Goal: Transaction & Acquisition: Purchase product/service

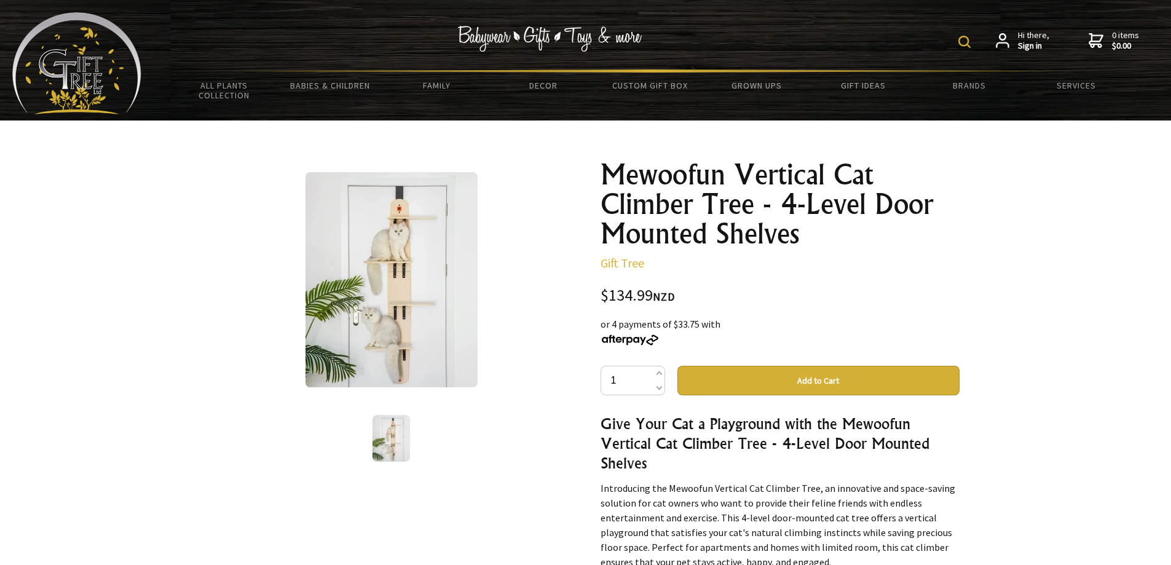
click at [373, 301] on img at bounding box center [392, 279] width 172 height 215
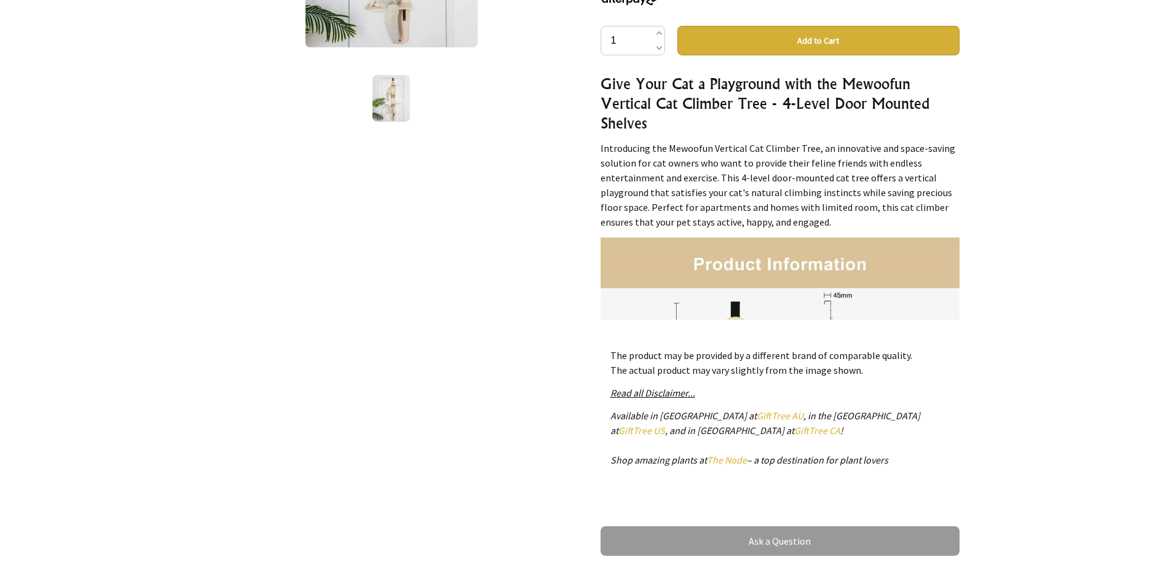
scroll to position [369, 0]
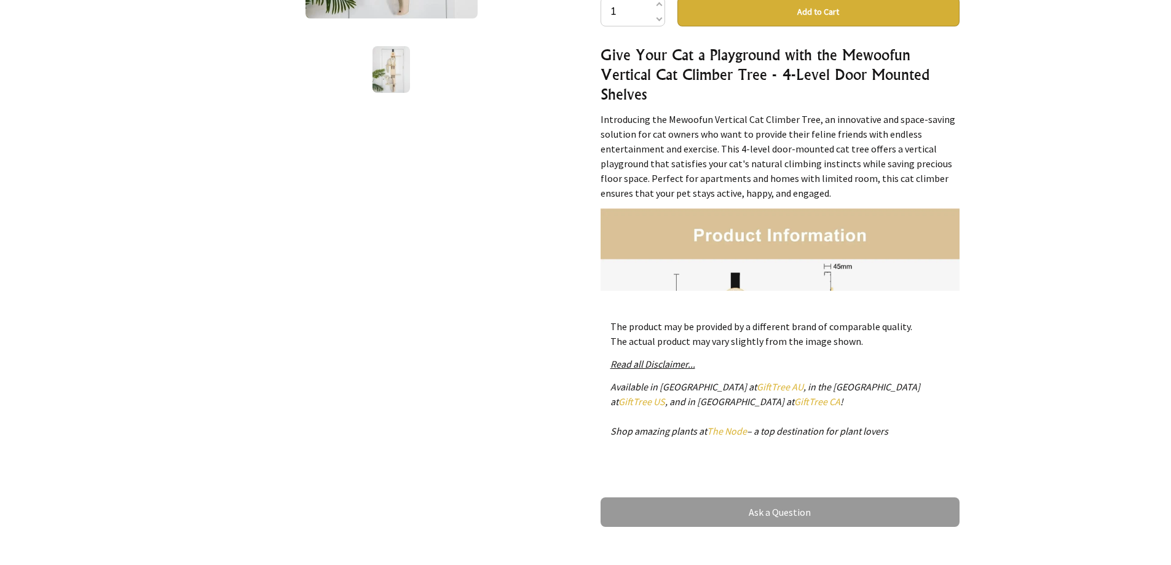
click at [824, 242] on img at bounding box center [780, 387] width 359 height 359
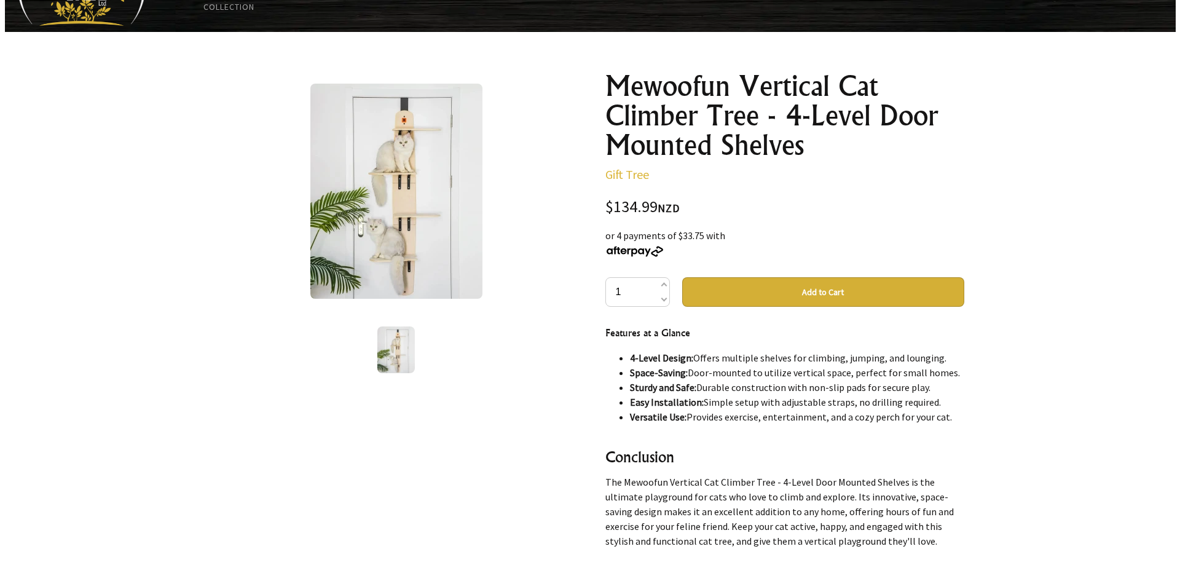
scroll to position [0, 0]
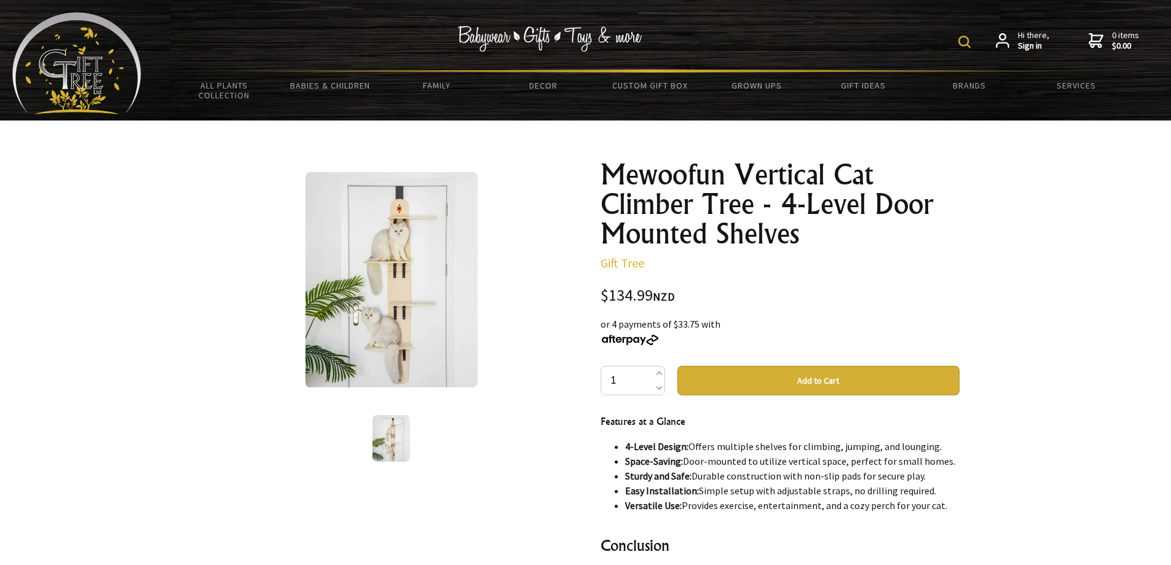
click at [404, 260] on img at bounding box center [392, 279] width 172 height 215
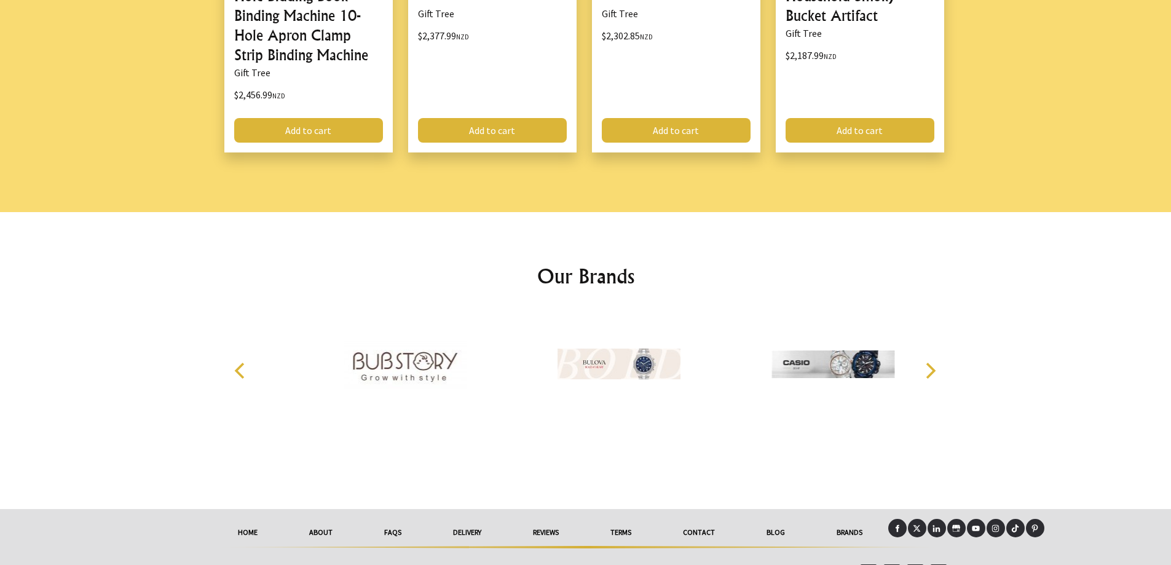
scroll to position [1661, 0]
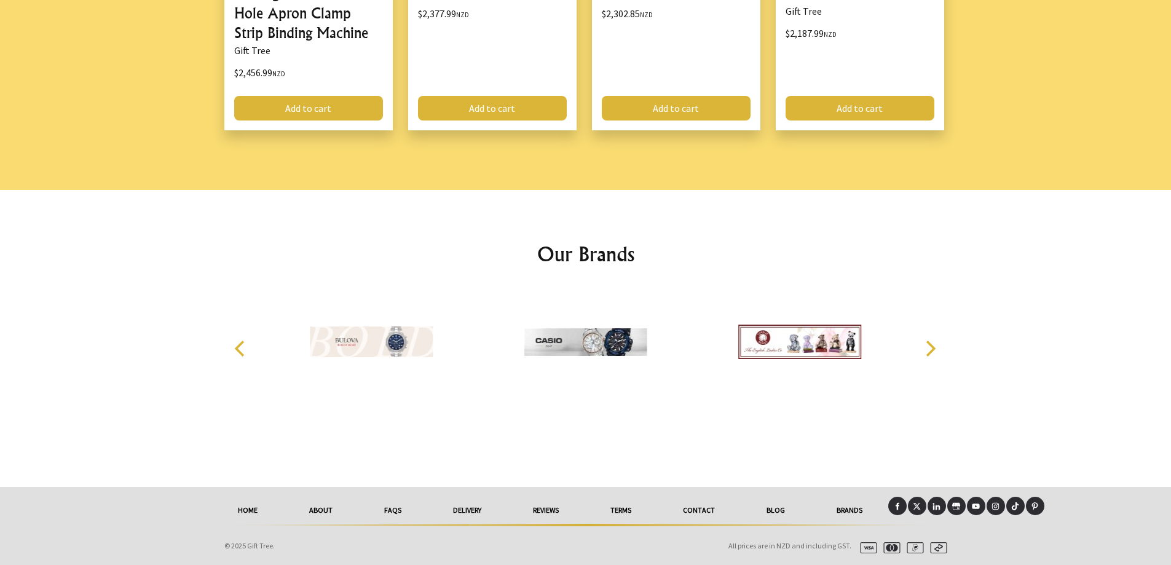
click at [460, 513] on link "delivery" at bounding box center [467, 510] width 80 height 27
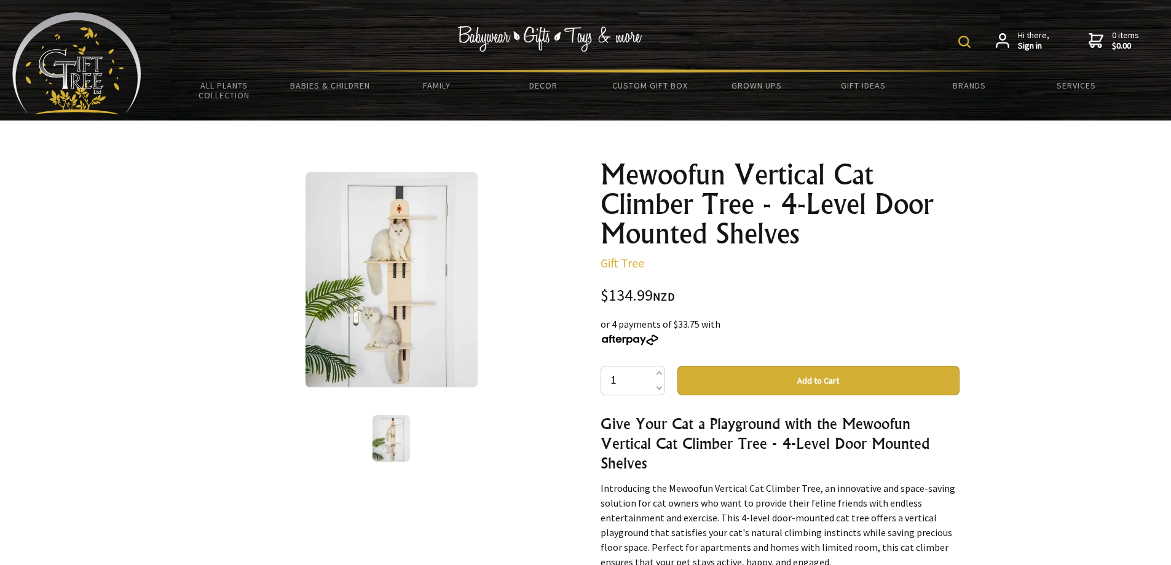
click at [796, 388] on button "Add to Cart" at bounding box center [818, 381] width 282 height 30
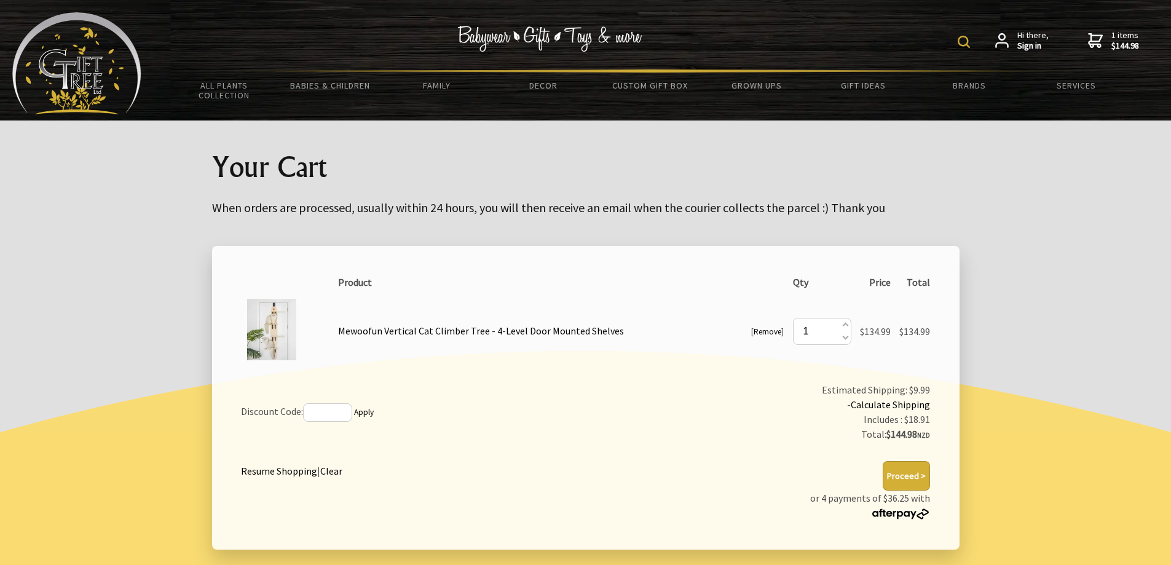
click at [1112, 44] on strong "$144.98" at bounding box center [1125, 46] width 28 height 11
click at [906, 480] on button "Proceed >" at bounding box center [906, 476] width 47 height 30
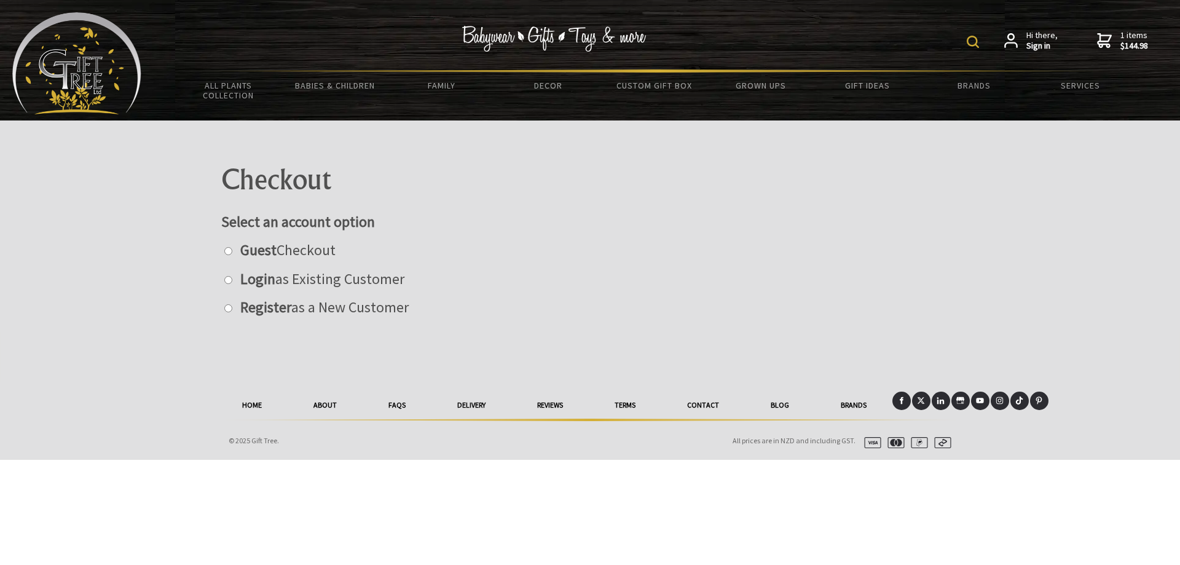
click at [227, 252] on input "radio" at bounding box center [228, 251] width 8 height 8
radio input "true"
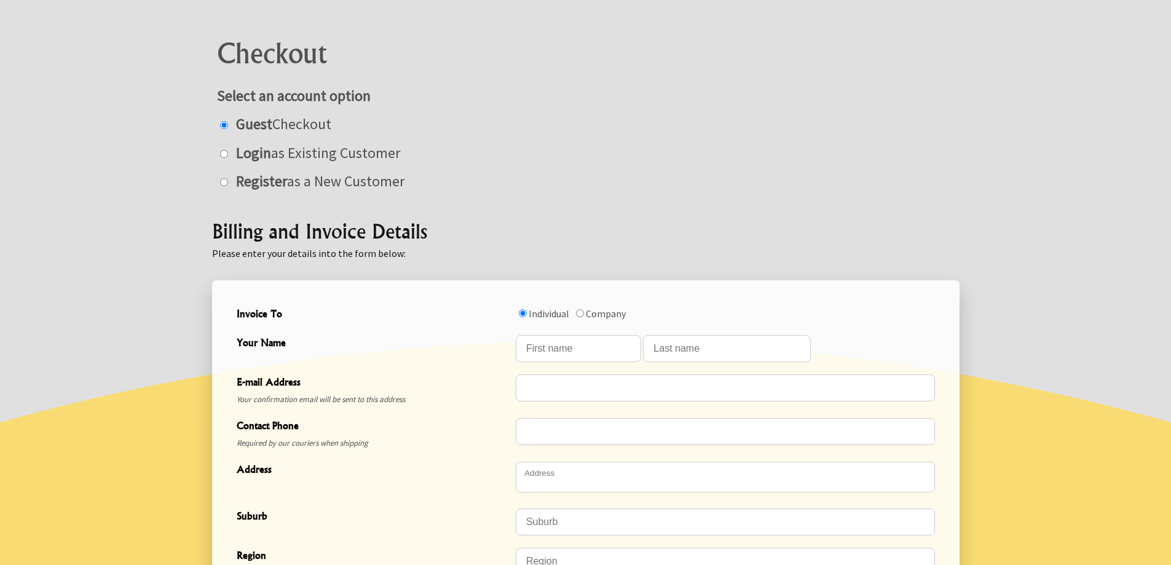
scroll to position [246, 0]
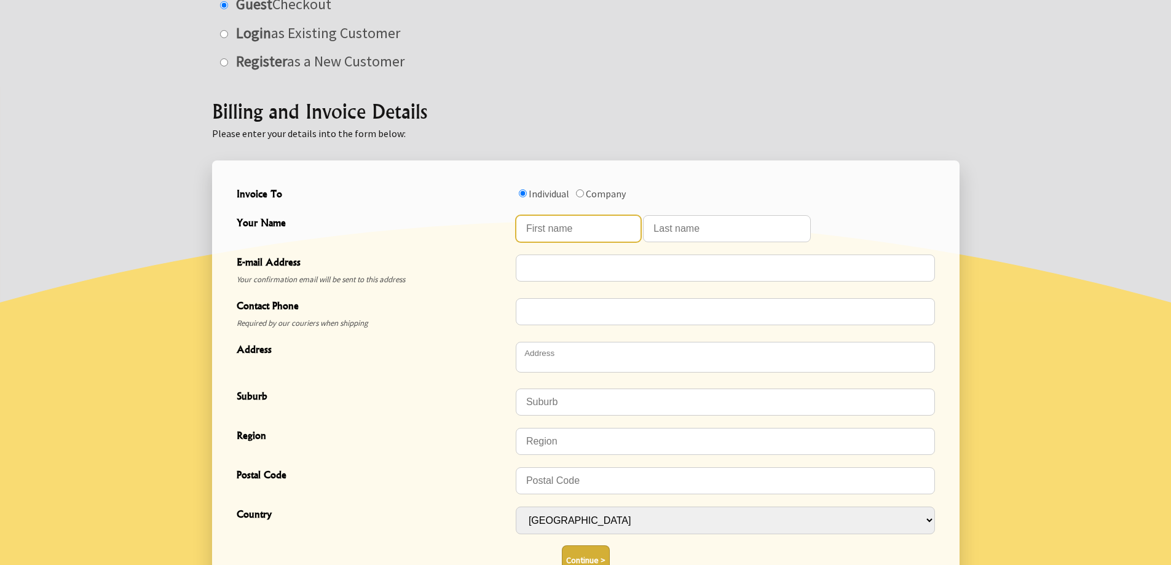
click at [603, 234] on input "Your Name" at bounding box center [578, 228] width 125 height 27
type input "Warren"
type input "Curran"
type input "warrencur@gmail.com"
type input "02102680987"
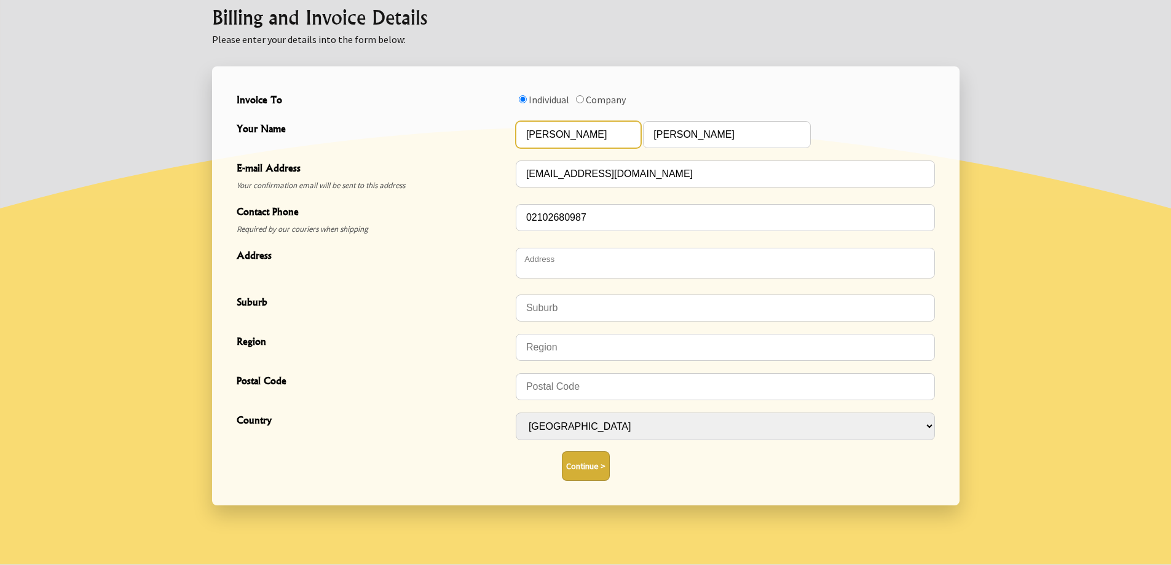
scroll to position [369, 0]
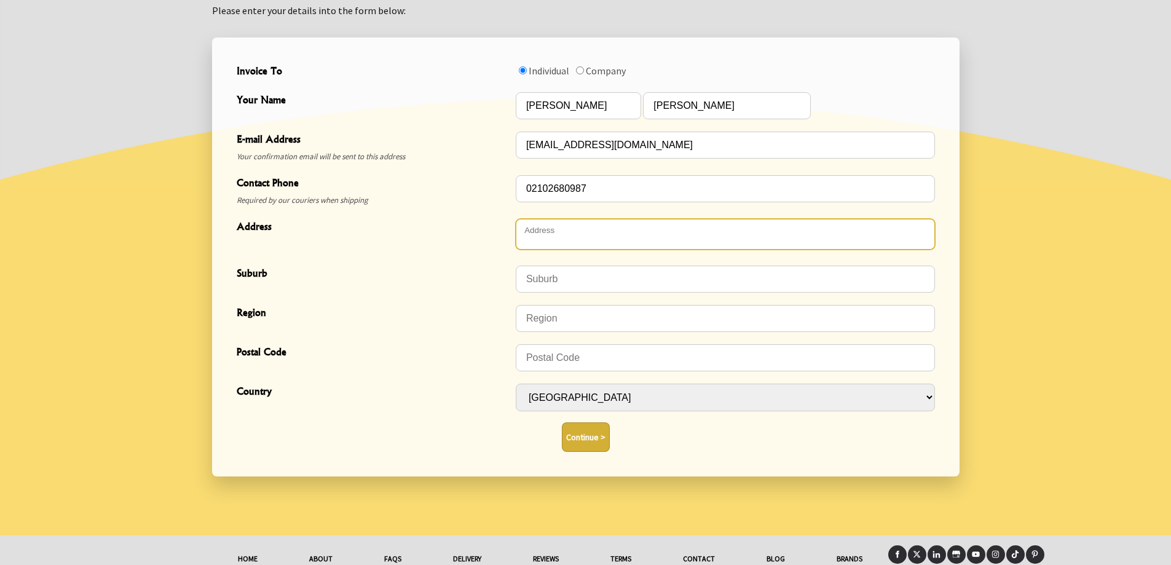
click at [555, 235] on textarea "Address" at bounding box center [725, 234] width 419 height 31
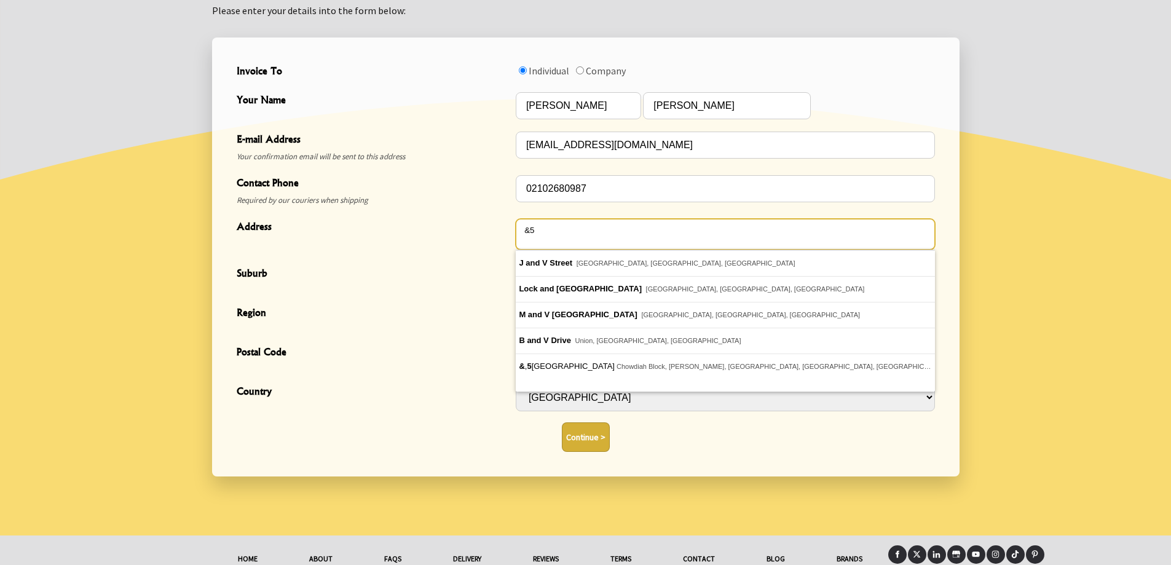
type textarea "&"
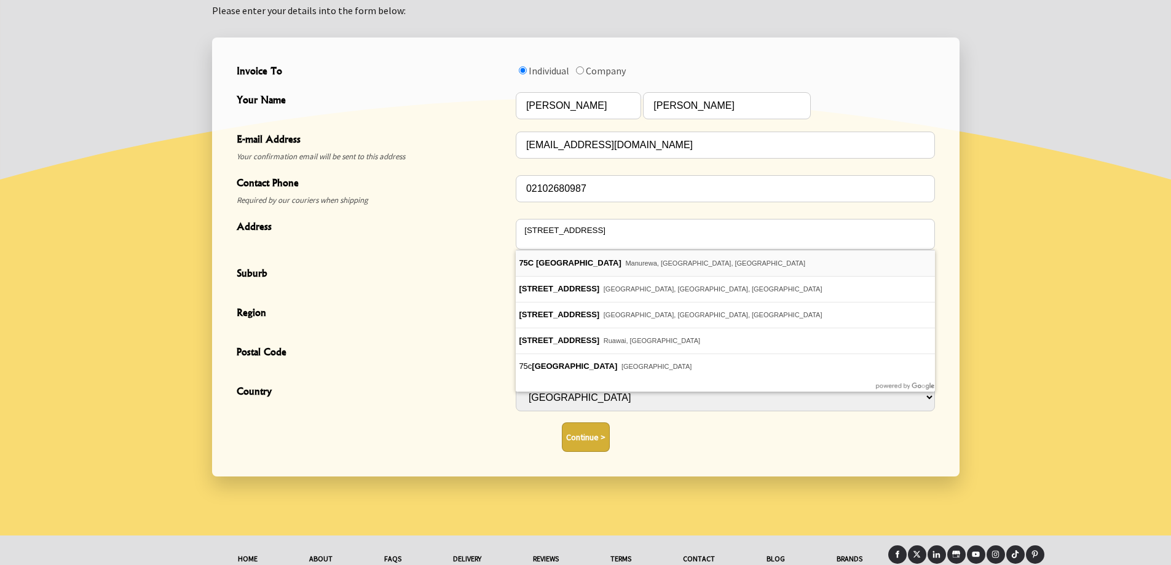
type textarea "75C Jellicoe Road"
type input "Manurewa"
type input "Auckland"
type input "2102"
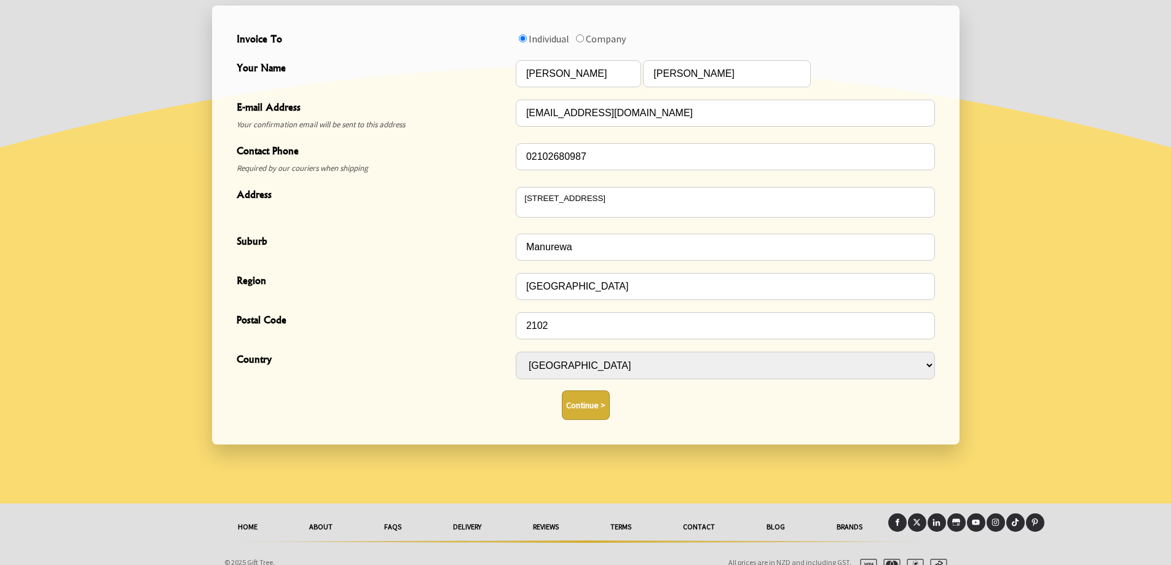
scroll to position [417, 0]
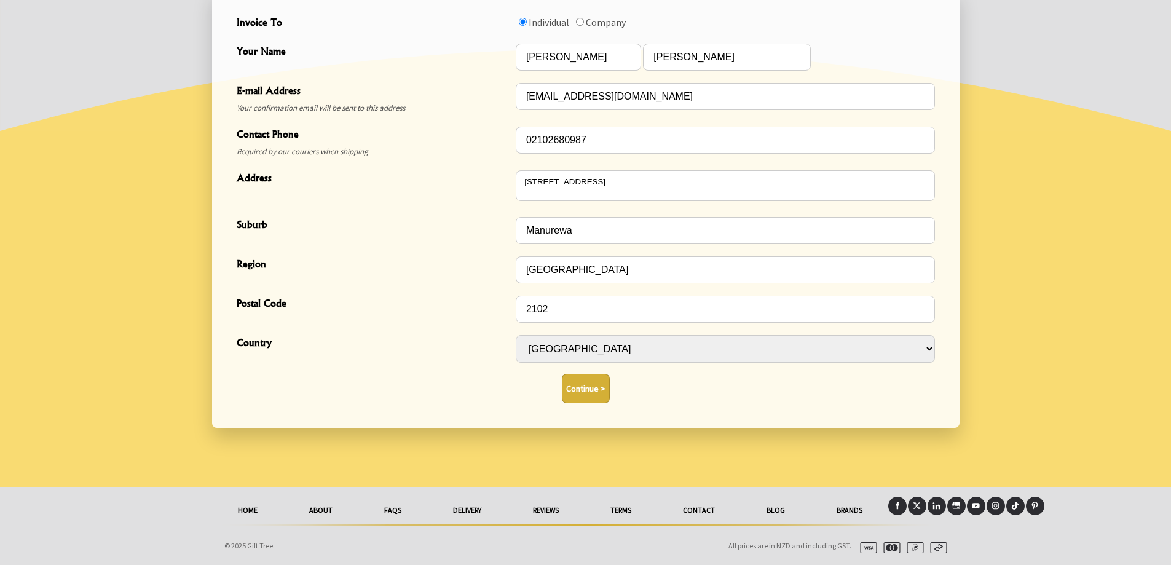
click at [574, 386] on button "Continue >" at bounding box center [586, 389] width 48 height 30
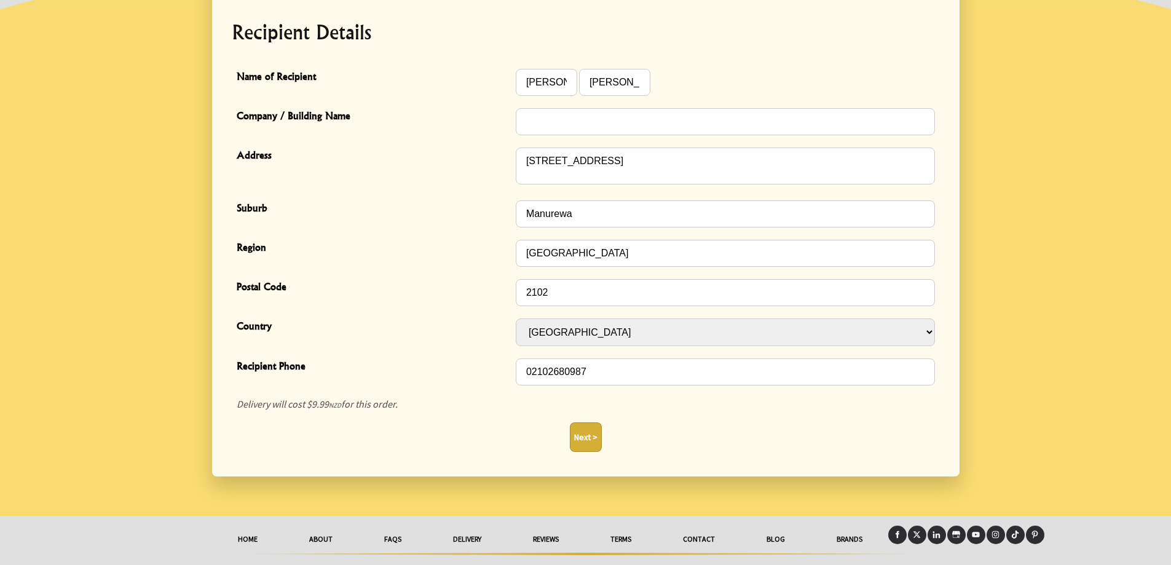
scroll to position [356, 0]
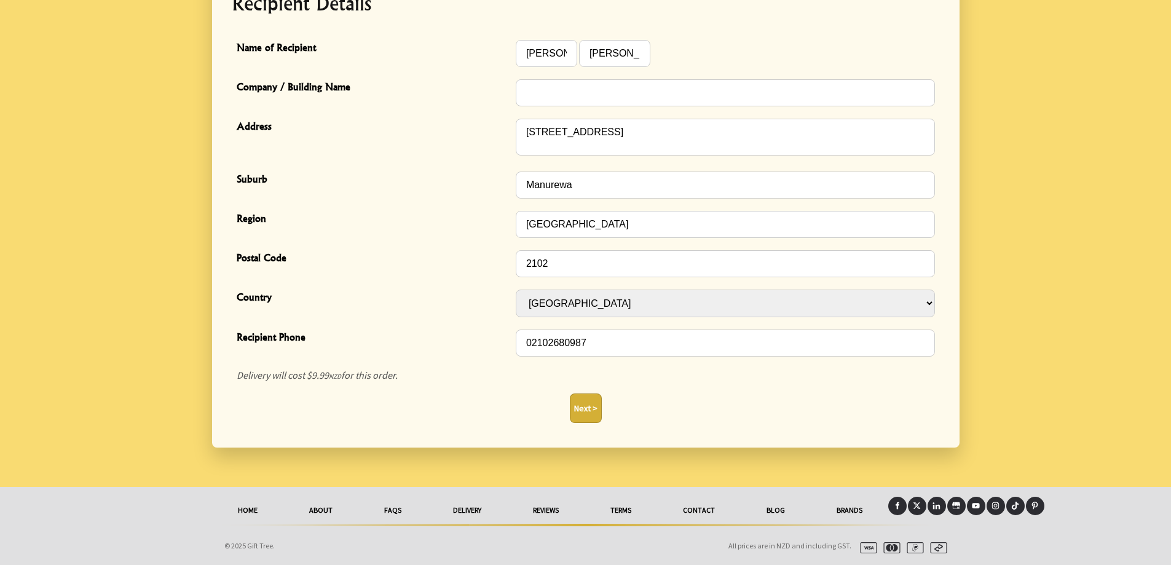
click at [583, 407] on button "Next >" at bounding box center [586, 408] width 32 height 30
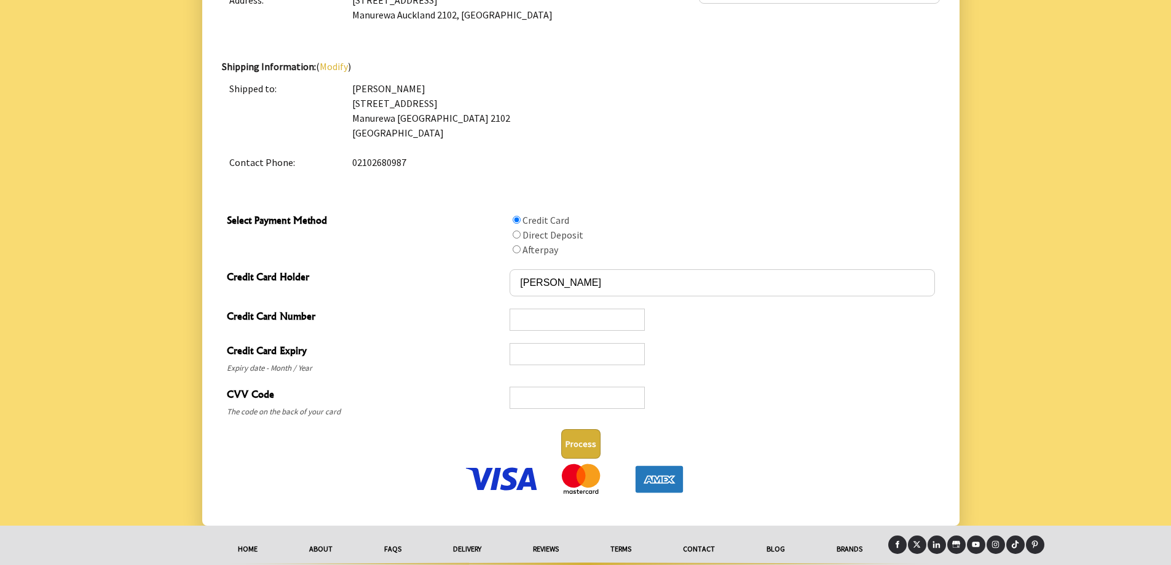
scroll to position [502, 0]
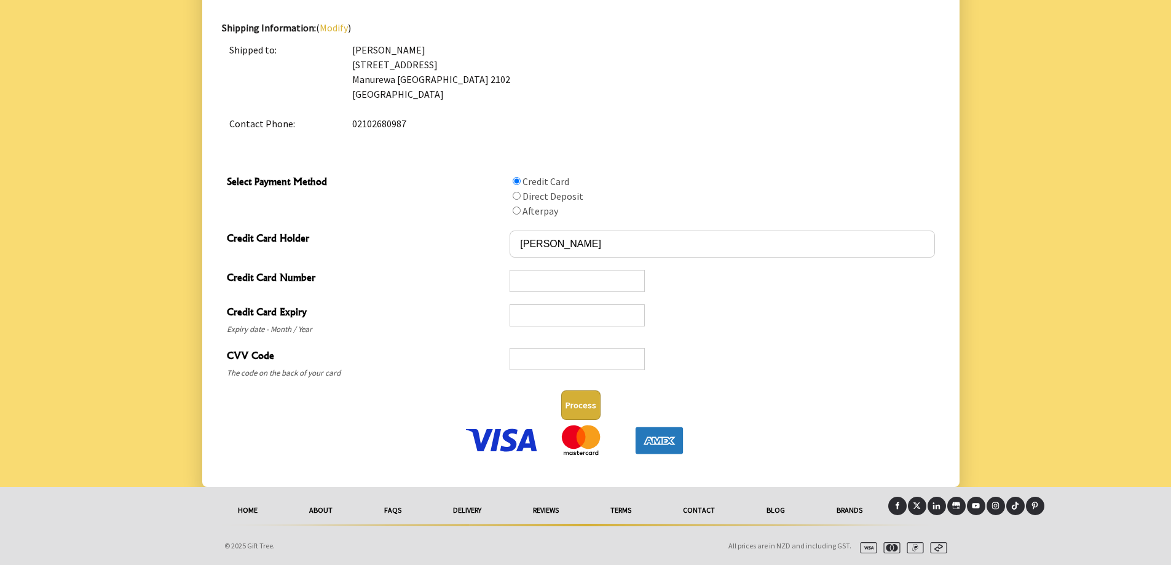
click at [569, 307] on div at bounding box center [577, 315] width 135 height 22
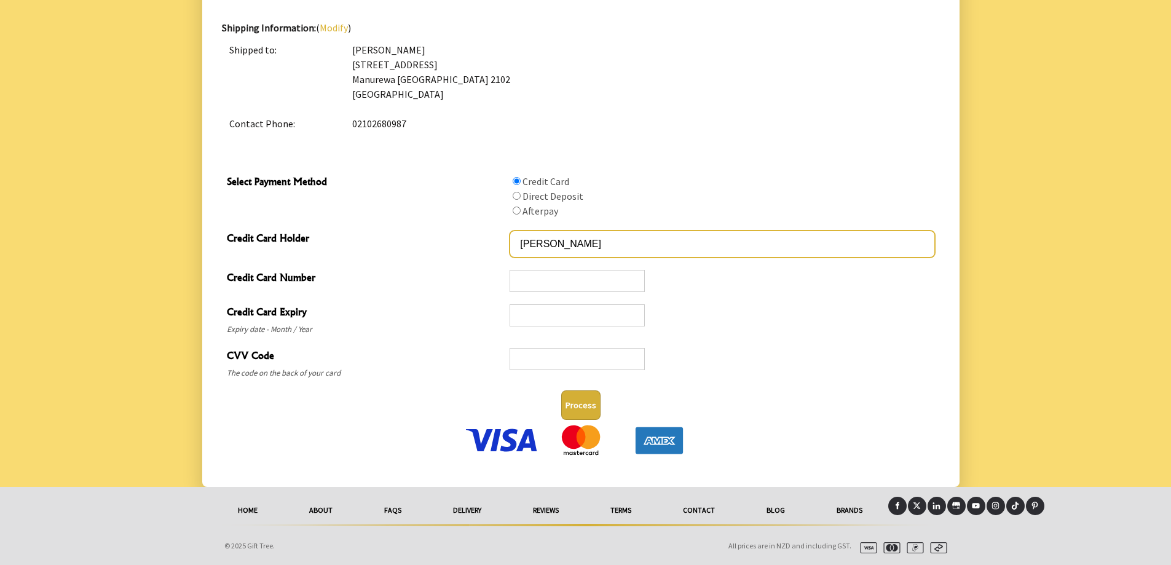
drag, startPoint x: 567, startPoint y: 245, endPoint x: 466, endPoint y: 253, distance: 101.1
click at [466, 253] on div "Credit Card Holder WARREN CURRAN" at bounding box center [581, 243] width 718 height 39
type input "W A CURRAN"
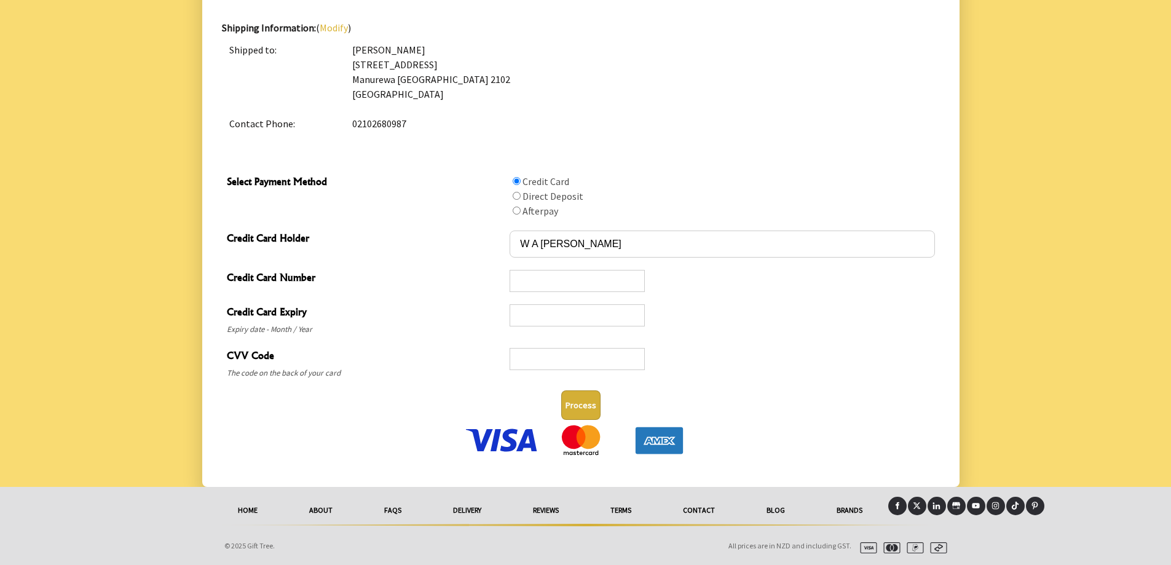
click at [694, 334] on div at bounding box center [722, 320] width 425 height 34
click at [750, 368] on div at bounding box center [722, 364] width 425 height 34
click at [578, 409] on button "Process" at bounding box center [580, 405] width 39 height 30
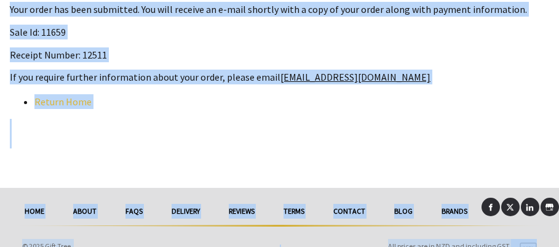
scroll to position [294, 0]
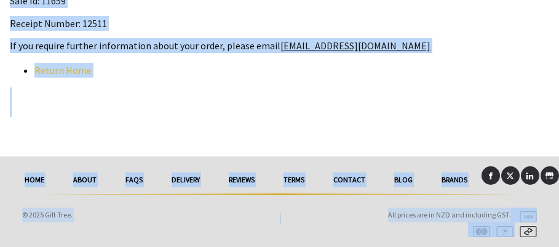
drag, startPoint x: 547, startPoint y: 245, endPoint x: 570, endPoint y: 430, distance: 186.4
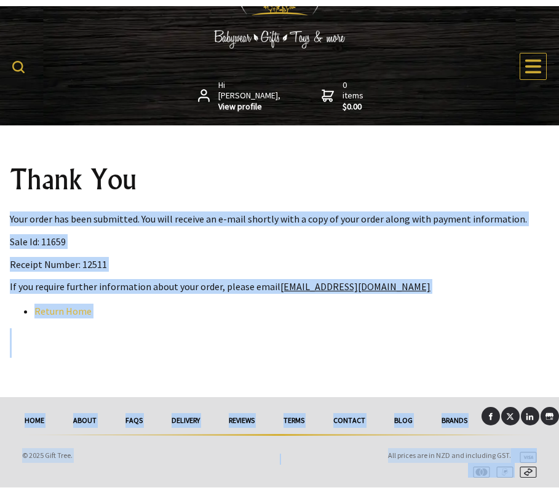
scroll to position [47, 0]
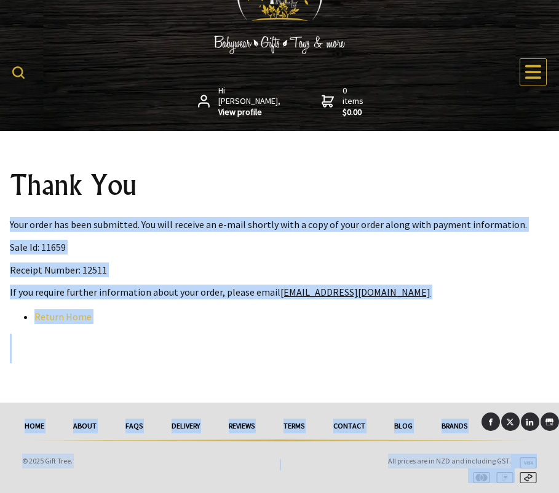
click at [382, 136] on div "Thank You Your order has been submitted. You will receive an e-mail shortly wit…" at bounding box center [279, 267] width 559 height 272
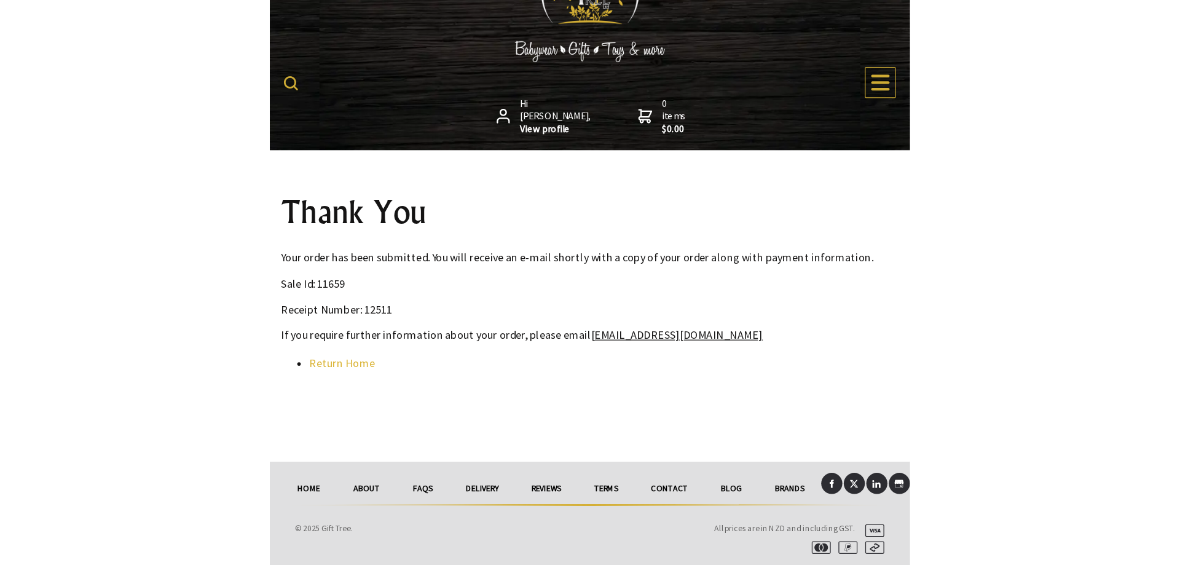
scroll to position [0, 0]
